Goal: Task Accomplishment & Management: Manage account settings

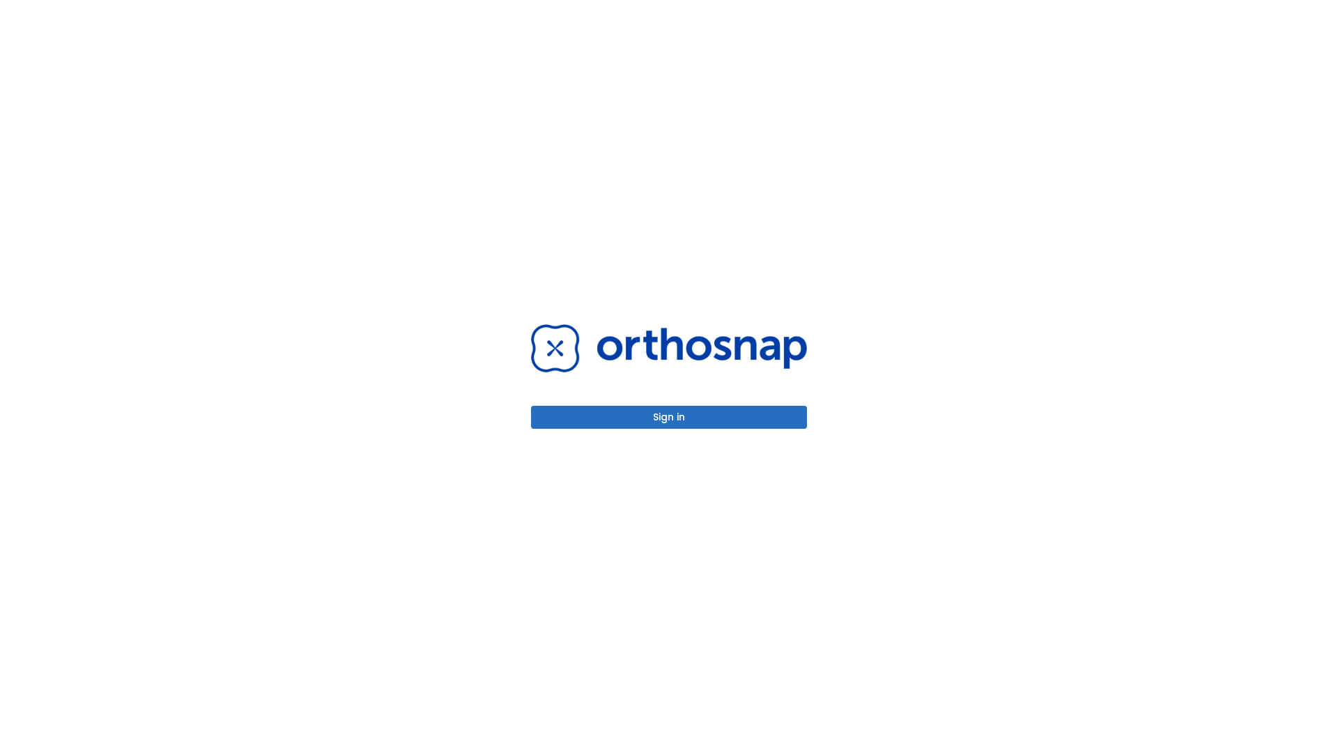
click at [669, 417] on button "Sign in" at bounding box center [669, 417] width 276 height 23
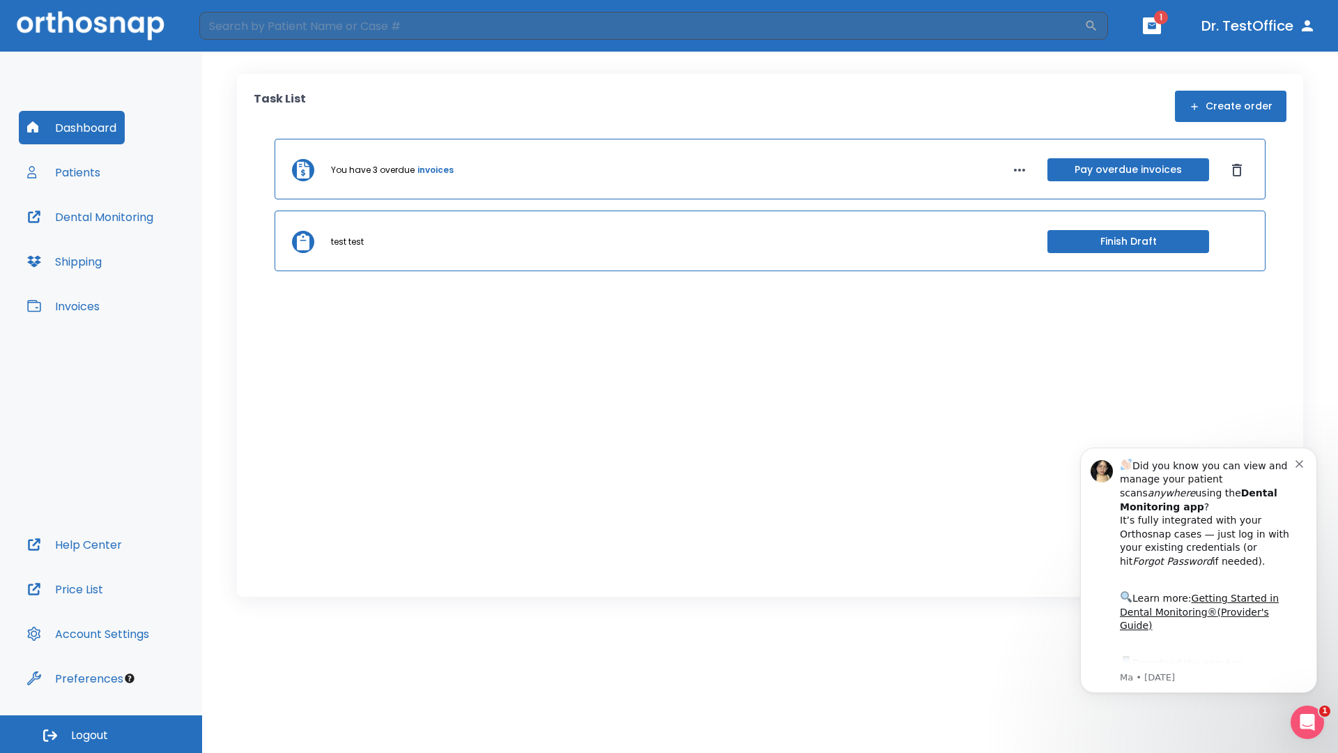
click at [101, 734] on span "Logout" at bounding box center [89, 735] width 37 height 15
